Goal: Transaction & Acquisition: Obtain resource

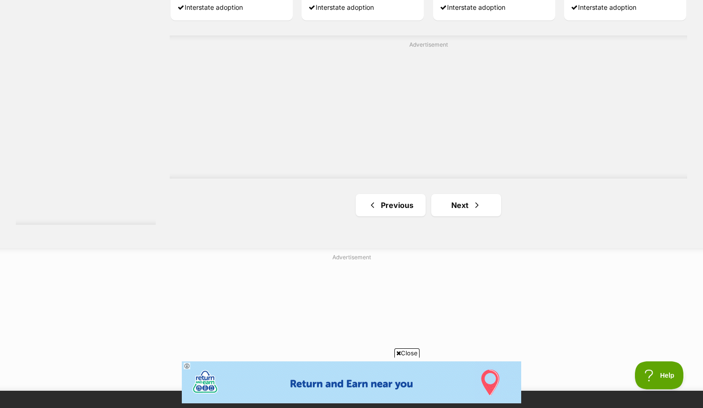
scroll to position [1677, 0]
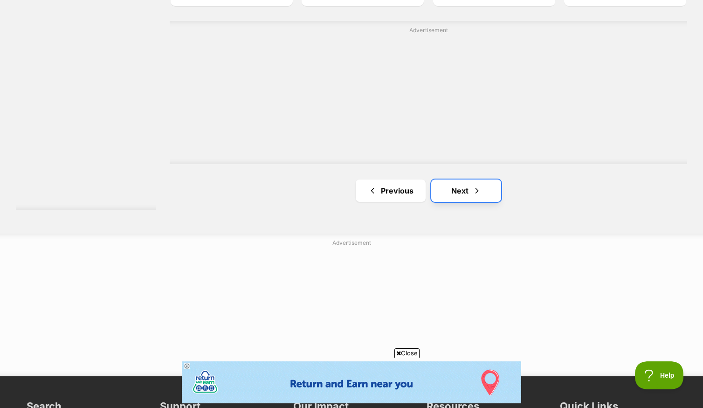
click at [463, 196] on link "Next" at bounding box center [466, 190] width 70 height 22
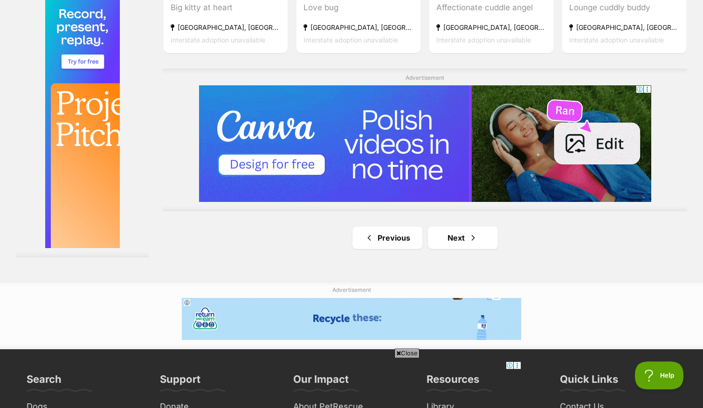
scroll to position [1700, 0]
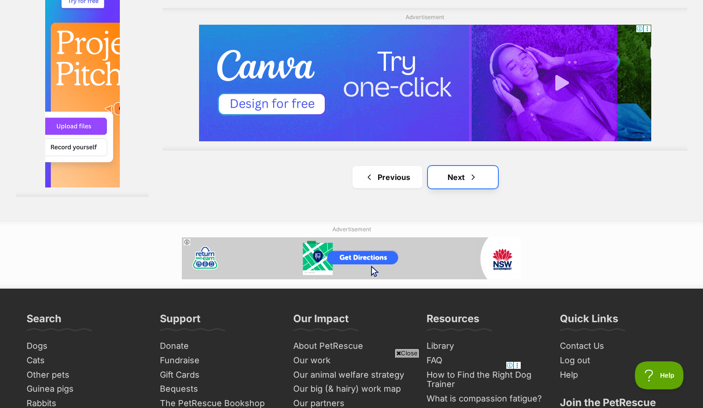
click at [479, 188] on link "Next" at bounding box center [463, 177] width 70 height 22
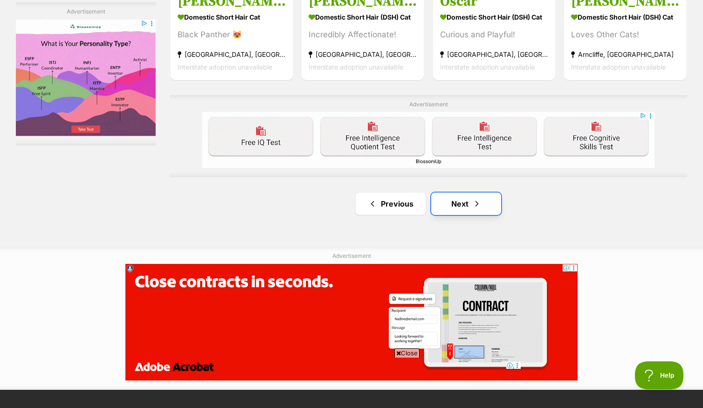
click at [468, 210] on link "Next" at bounding box center [466, 203] width 70 height 22
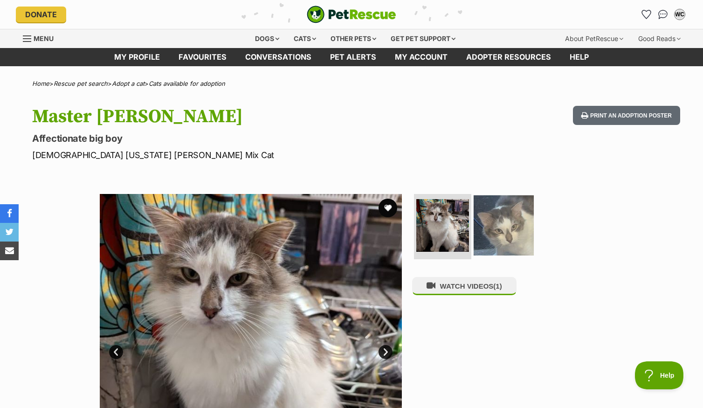
click at [500, 239] on img at bounding box center [503, 225] width 60 height 60
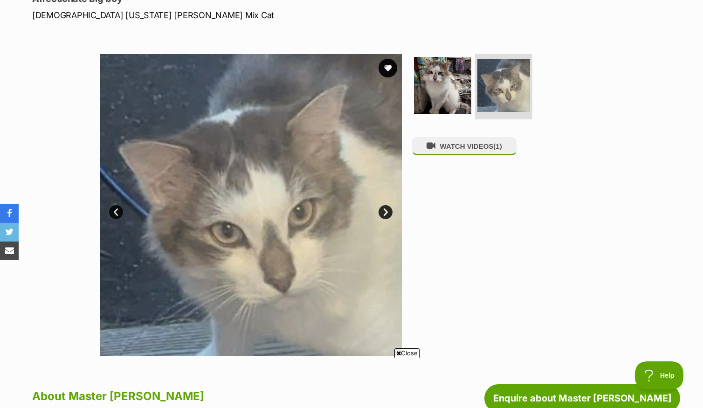
scroll to position [142, 0]
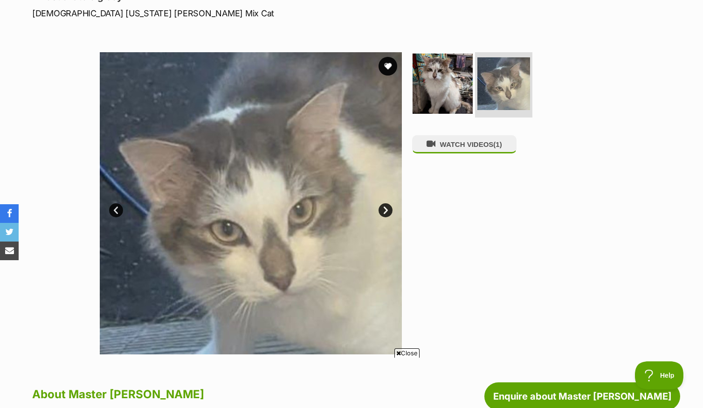
click at [431, 106] on img at bounding box center [442, 84] width 60 height 60
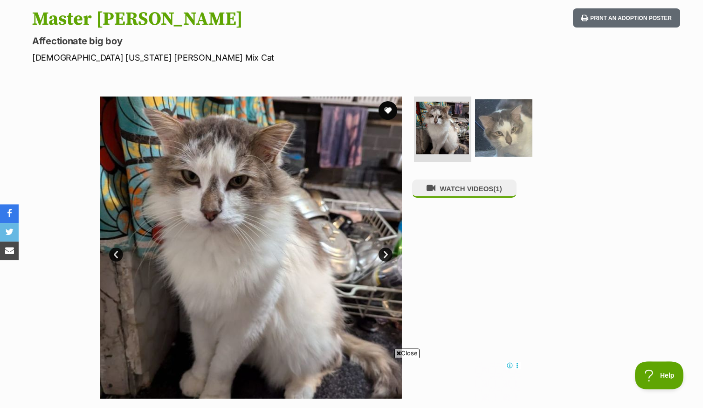
scroll to position [30, 0]
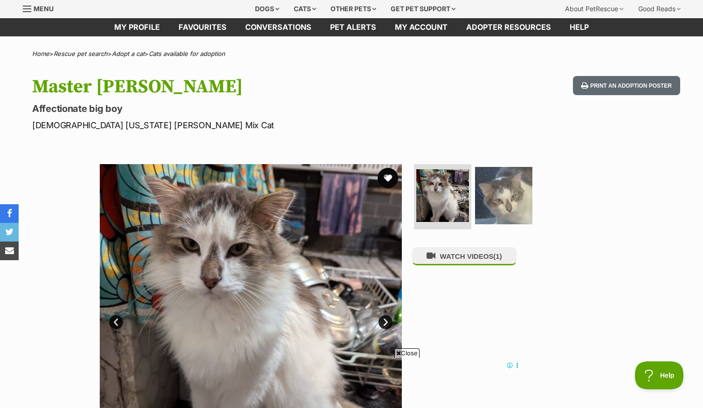
click at [388, 188] on button "favourite" at bounding box center [387, 178] width 21 height 21
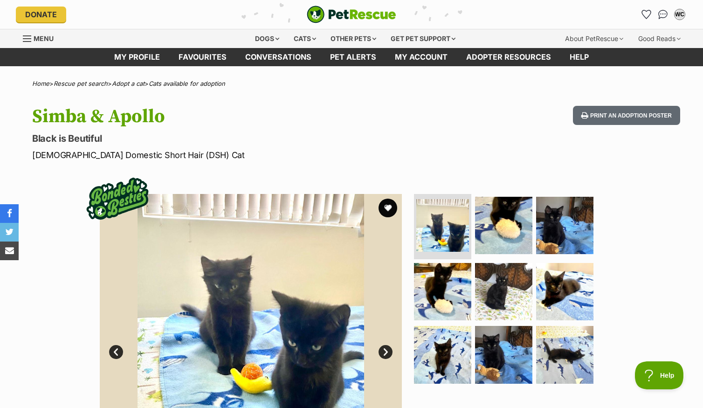
scroll to position [119, 0]
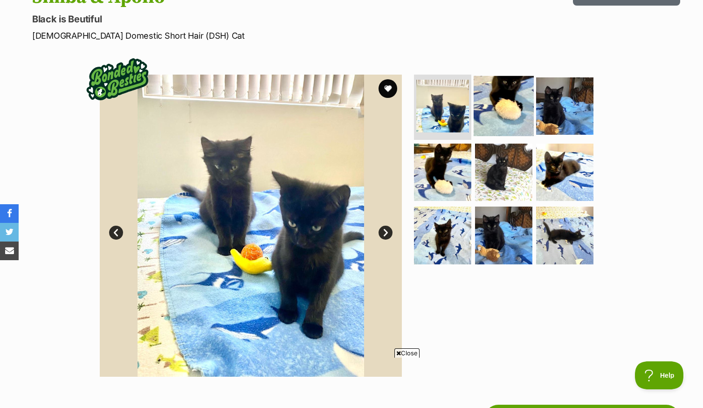
click at [498, 106] on img at bounding box center [503, 106] width 60 height 60
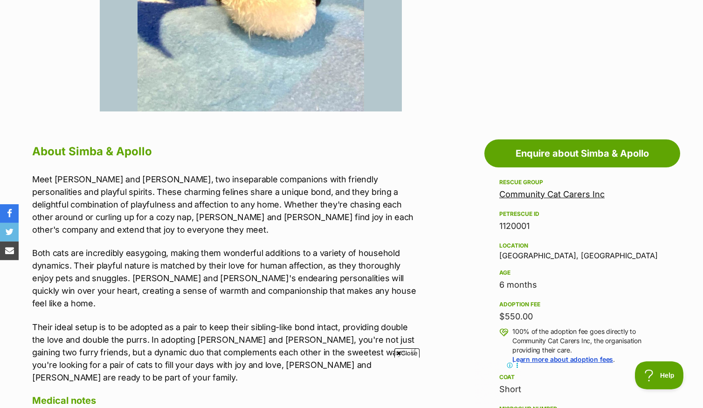
scroll to position [455, 0]
